Goal: Task Accomplishment & Management: Use online tool/utility

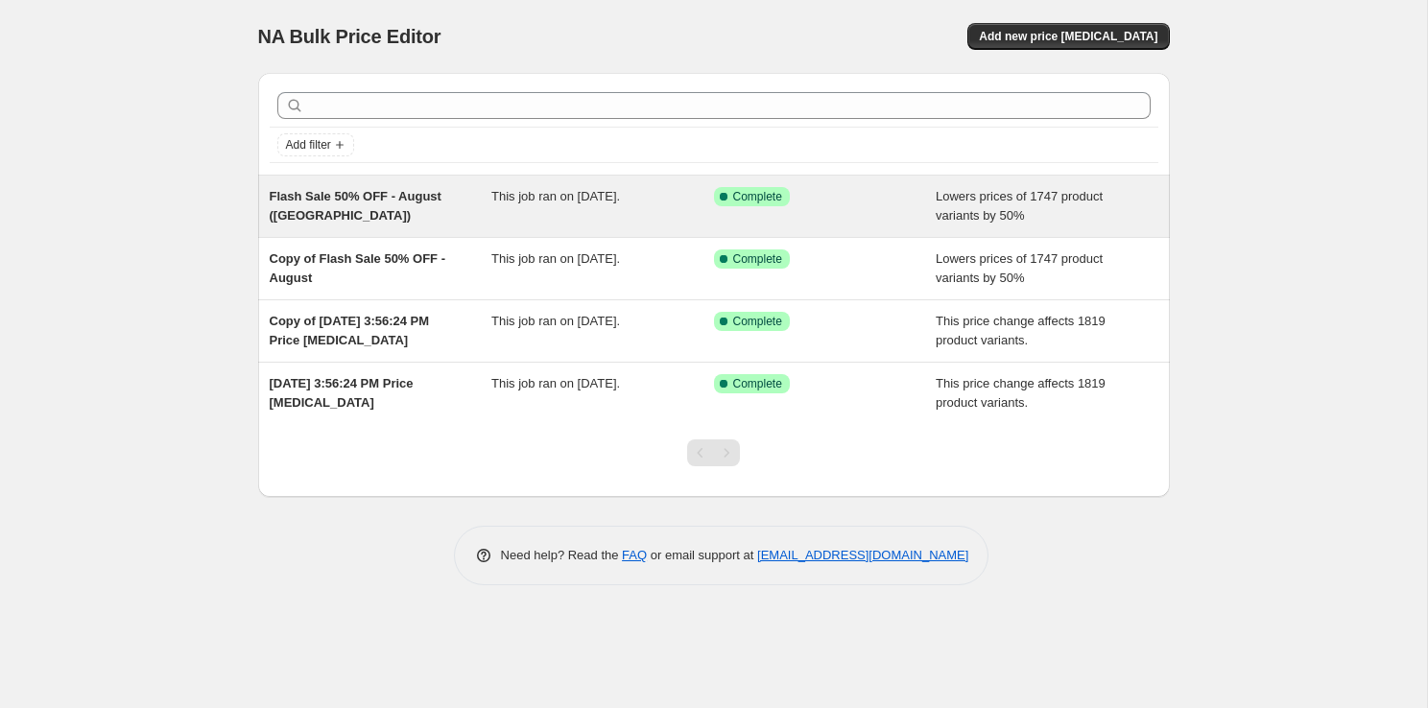
click at [384, 214] on div "Flash Sale 50% OFF - August ([GEOGRAPHIC_DATA])" at bounding box center [381, 206] width 223 height 38
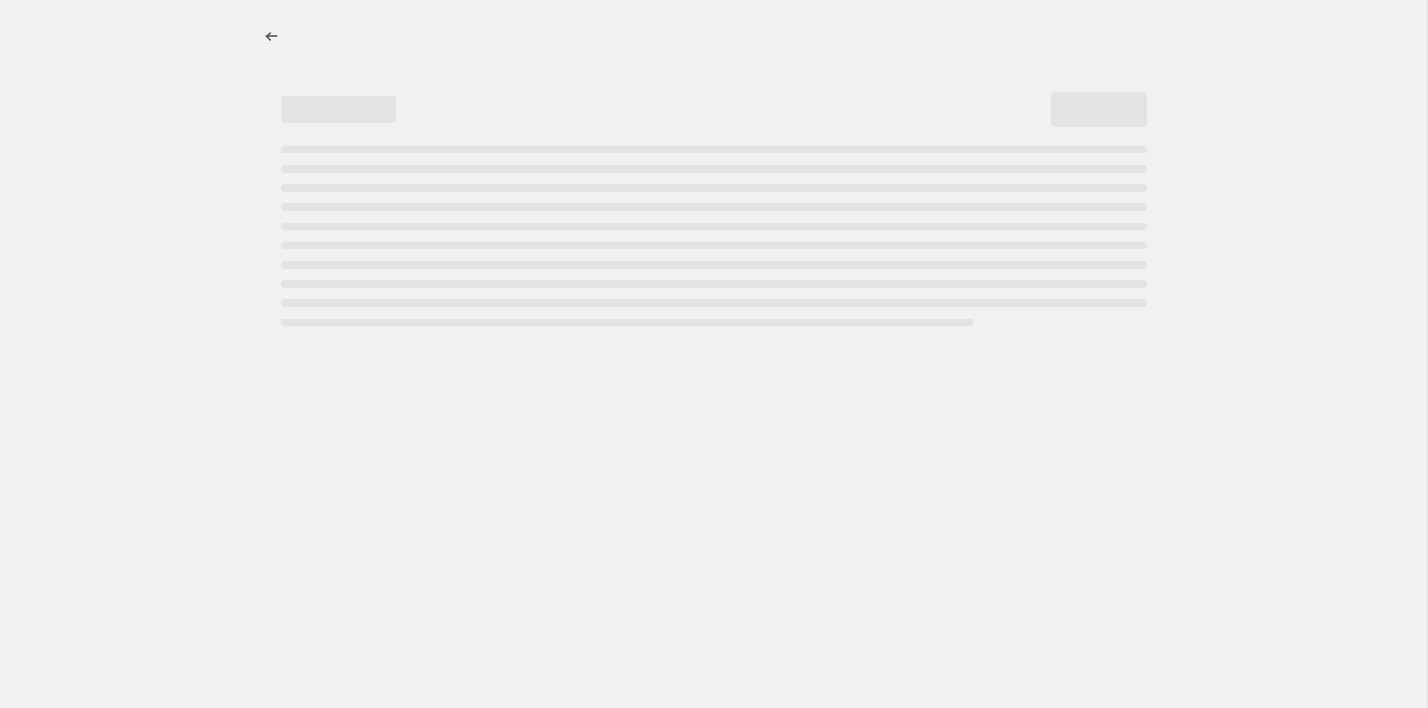
select select "percentage"
select select "not_equal"
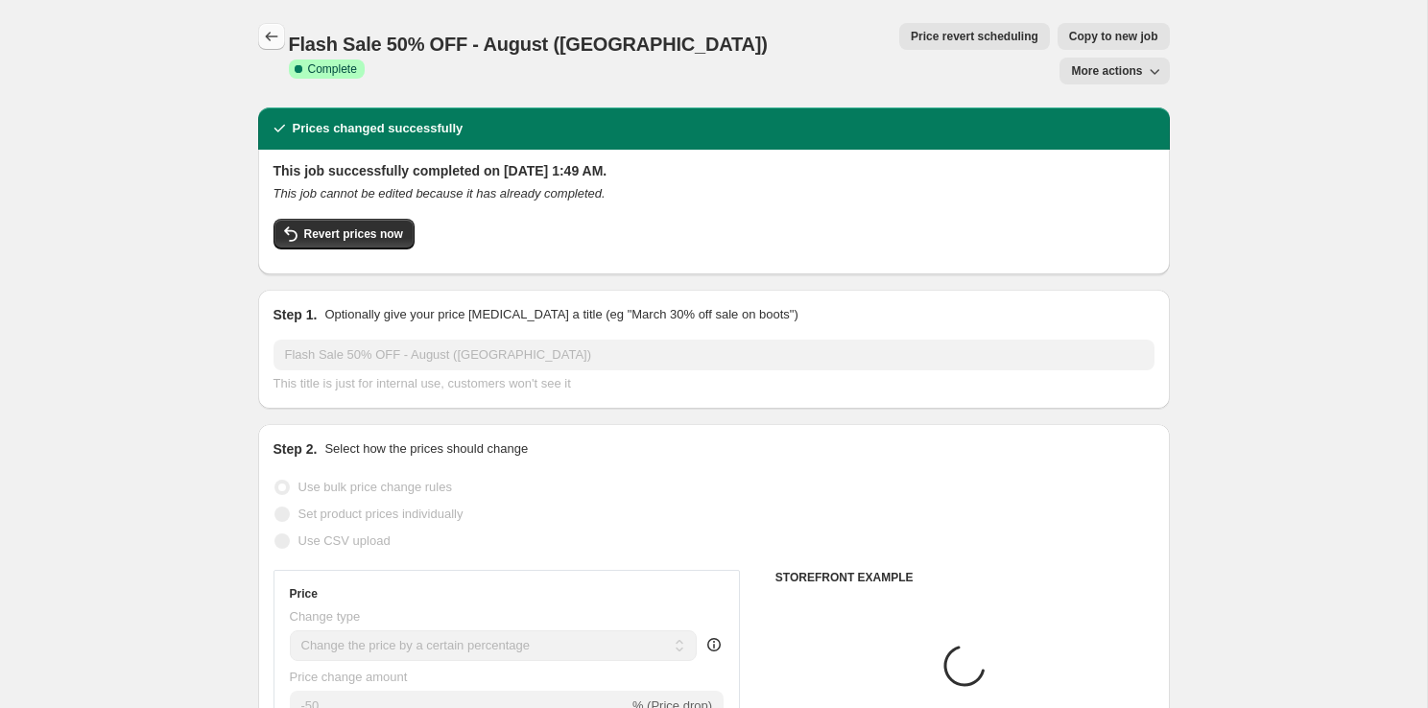
select select "tag"
click at [274, 31] on icon "Price change jobs" at bounding box center [271, 36] width 19 height 19
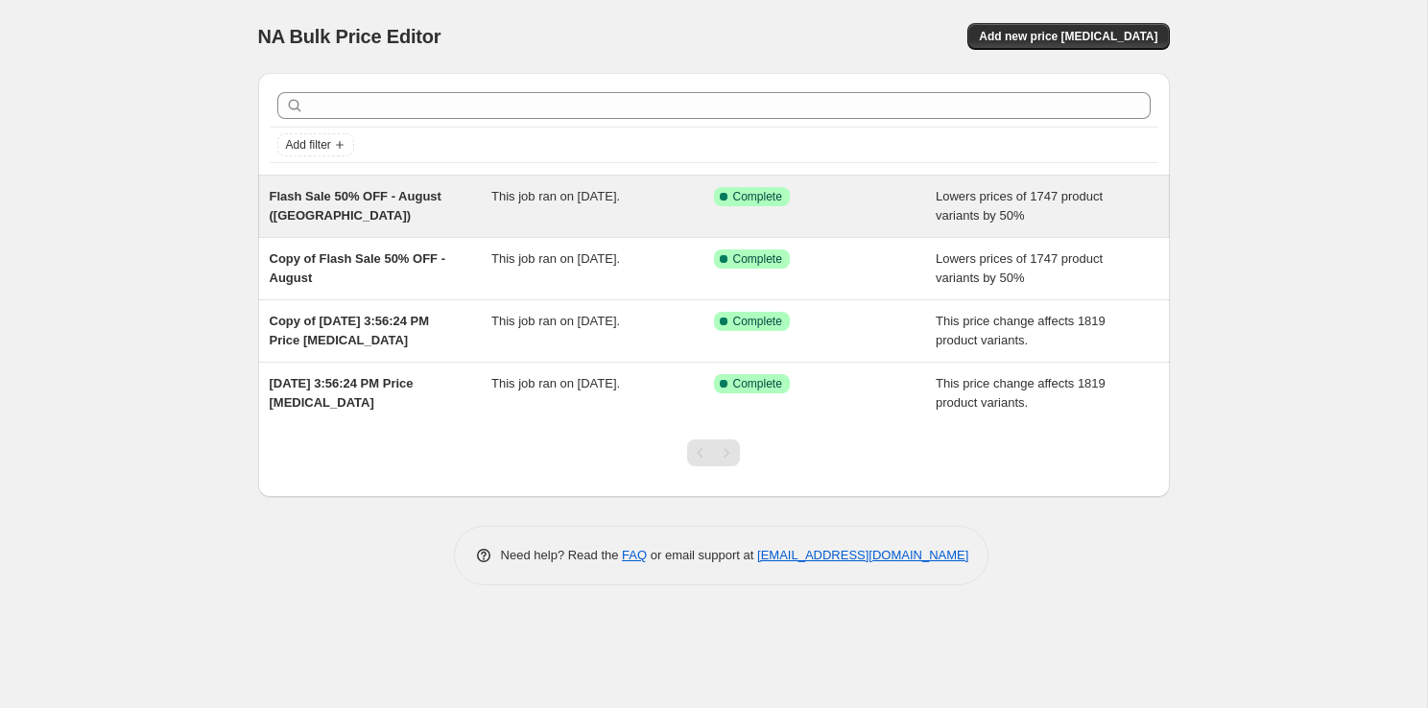
click at [345, 221] on div "Flash Sale 50% OFF - August ([GEOGRAPHIC_DATA])" at bounding box center [381, 206] width 223 height 38
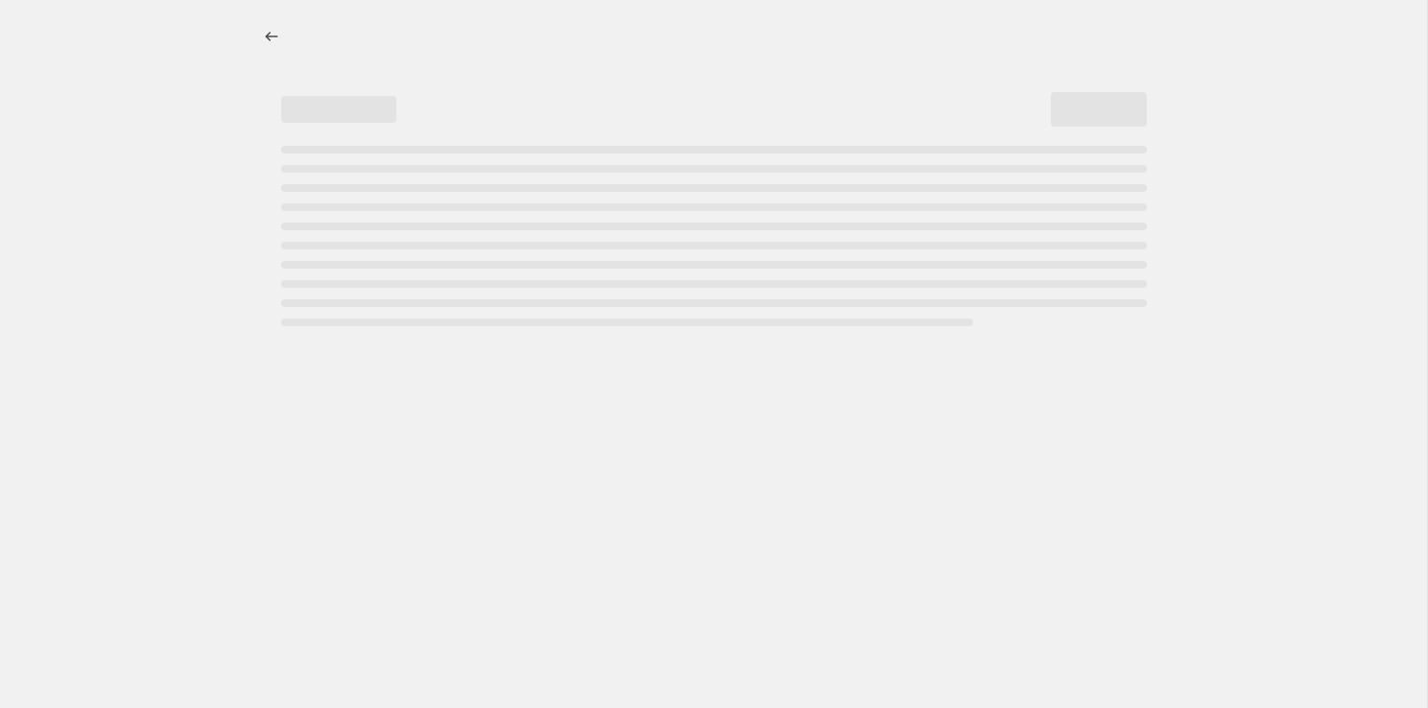
select select "percentage"
select select "tag"
select select "not_equal"
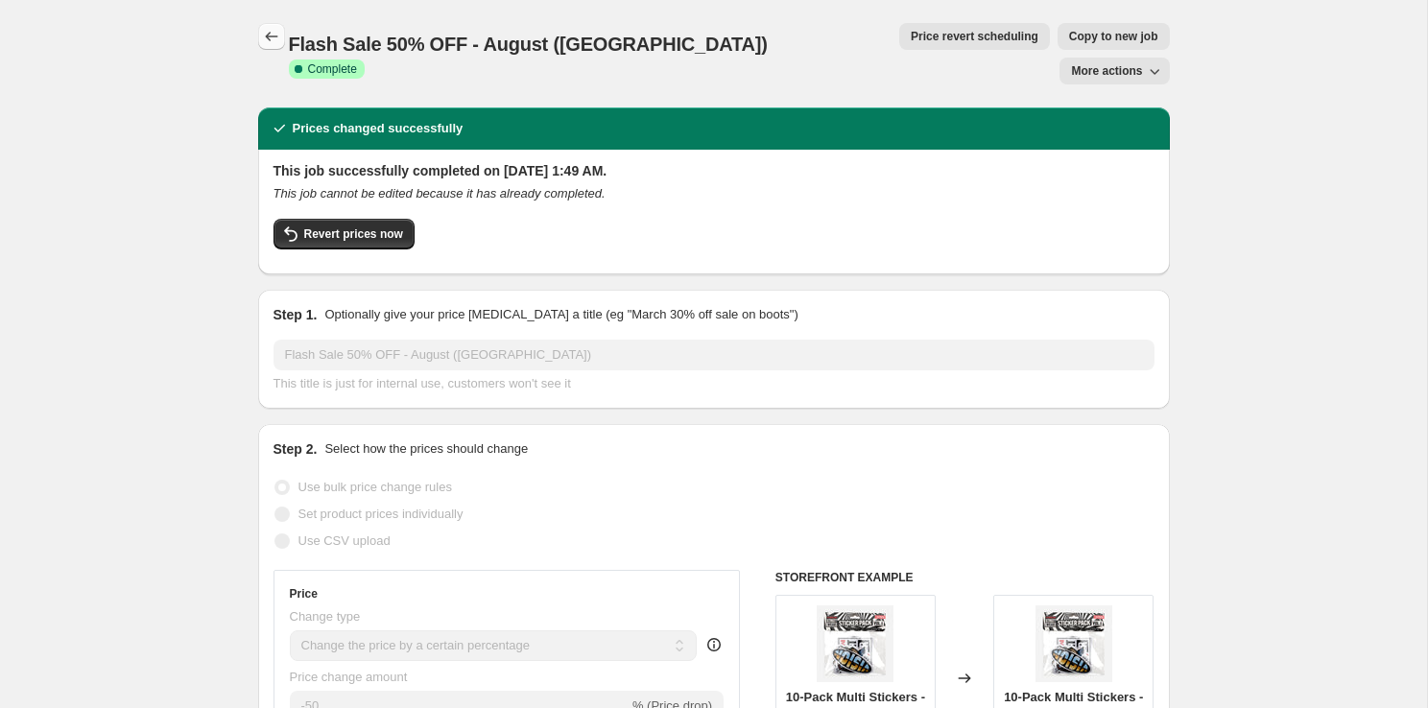
click at [275, 37] on icon "Price change jobs" at bounding box center [271, 36] width 19 height 19
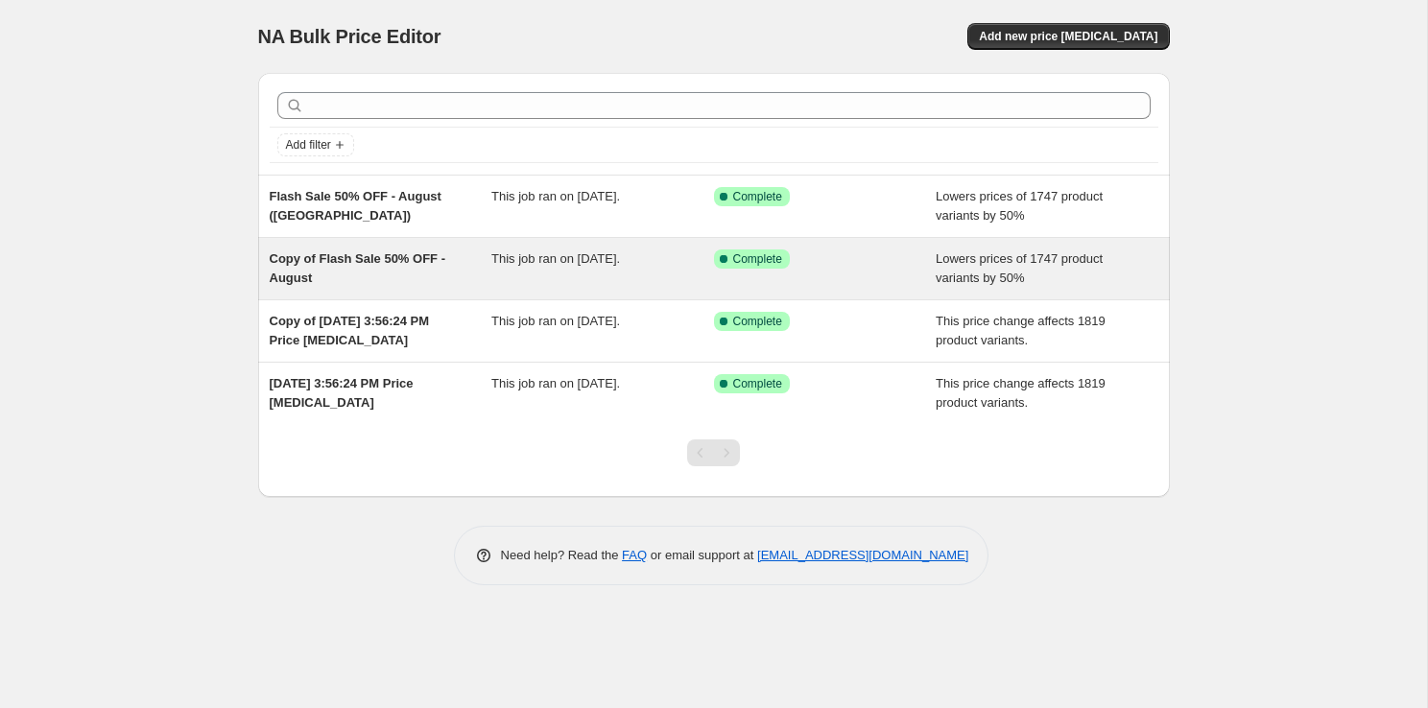
click at [334, 261] on span "Copy of Flash Sale 50% OFF - August" at bounding box center [358, 268] width 176 height 34
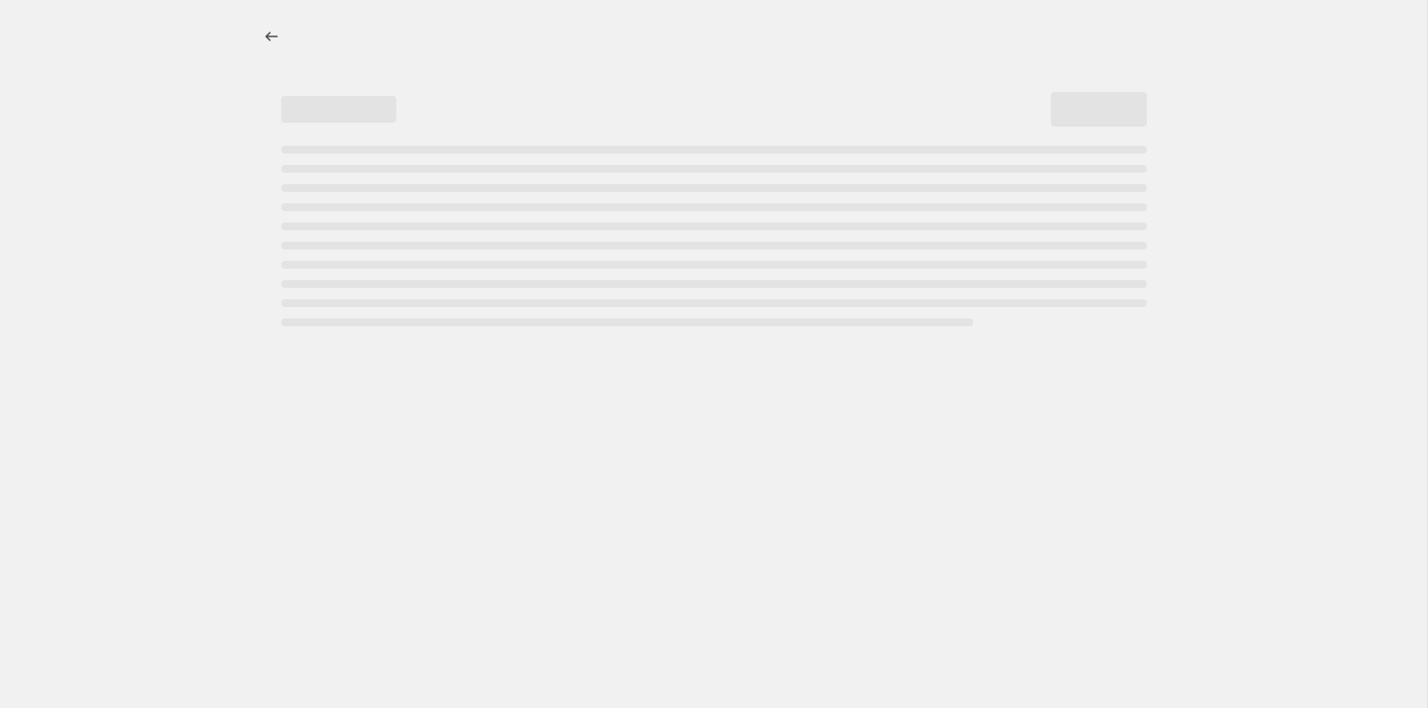
select select "percentage"
select select "tag"
select select "not_equal"
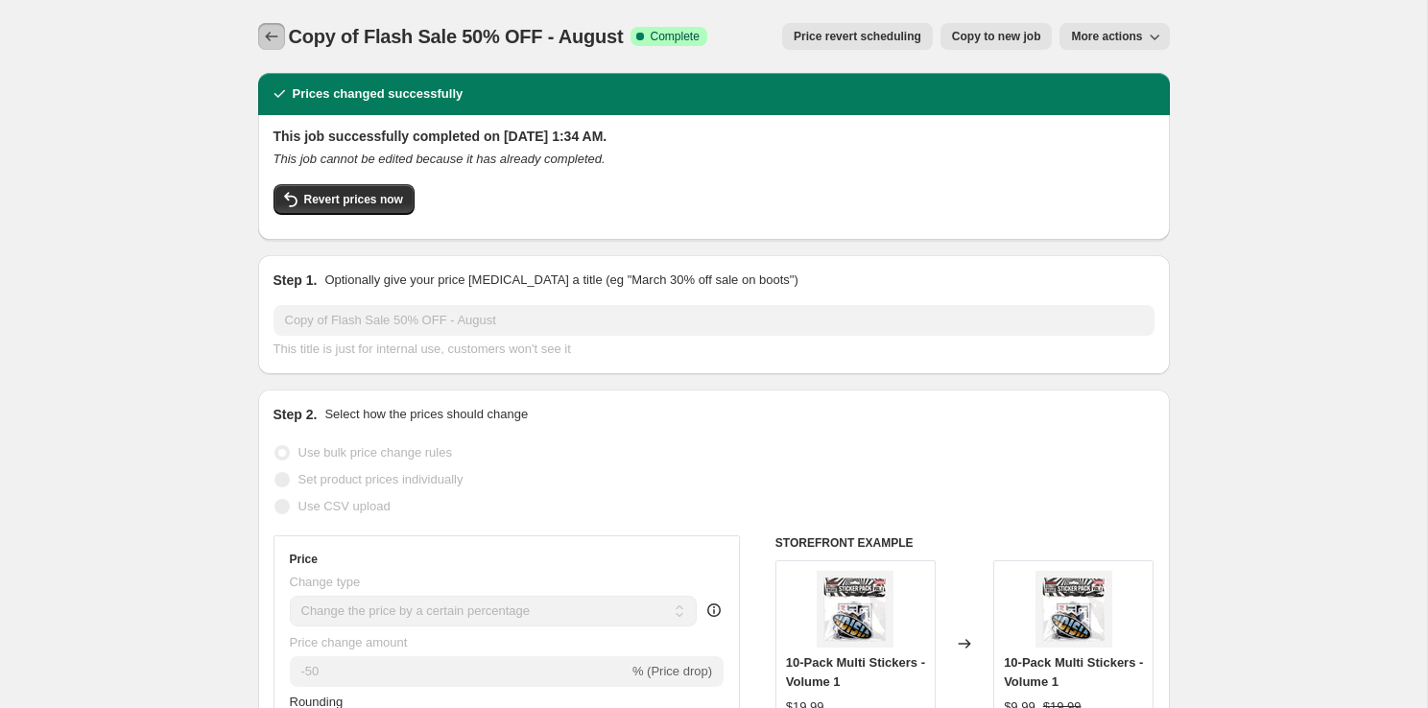
click at [268, 35] on icon "Price change jobs" at bounding box center [271, 36] width 19 height 19
